Goal: Find specific page/section: Find specific page/section

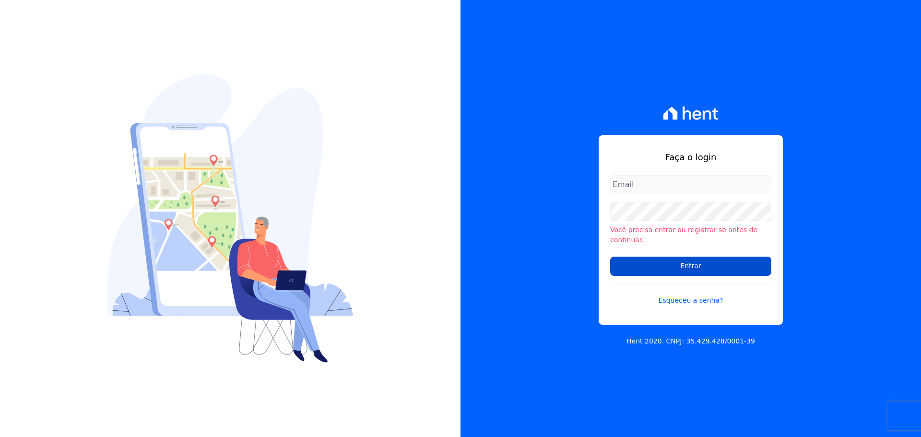
type input "[PERSON_NAME][EMAIL_ADDRESS][DOMAIN_NAME]"
click at [634, 261] on input "Entrar" at bounding box center [690, 266] width 161 height 19
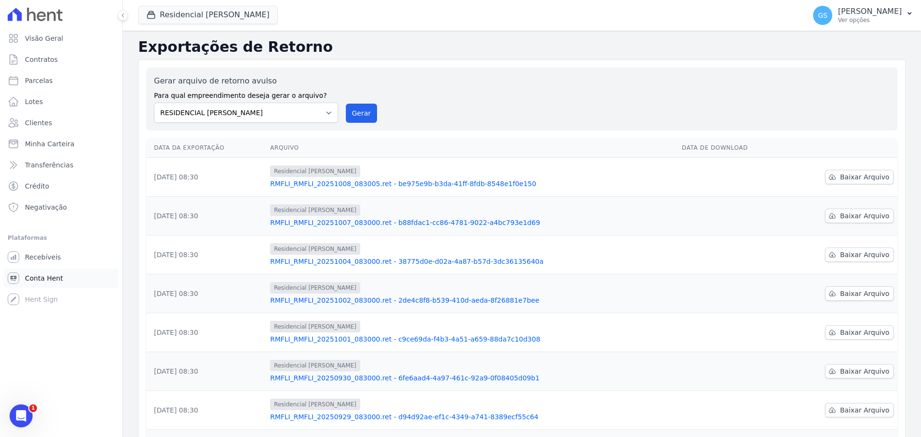
click at [44, 278] on span "Conta Hent" at bounding box center [44, 279] width 38 height 10
